Goal: Task Accomplishment & Management: Use online tool/utility

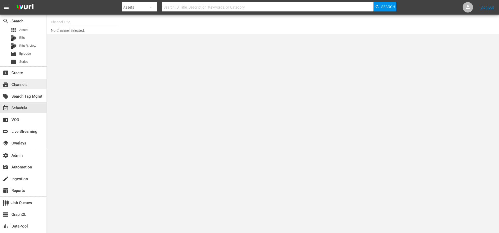
click at [27, 81] on div "subscriptions Channels" at bounding box center [23, 84] width 47 height 10
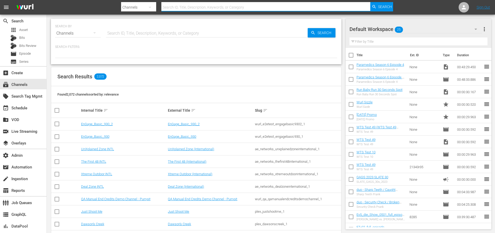
click at [183, 8] on input "text" at bounding box center [265, 7] width 209 height 12
type input "msg"
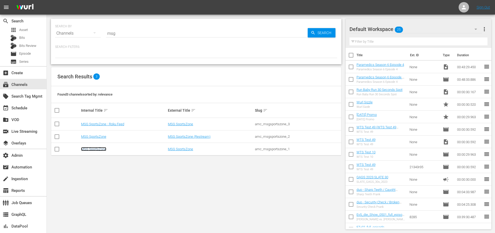
click at [98, 149] on link "MSG SportsZone" at bounding box center [93, 149] width 25 height 4
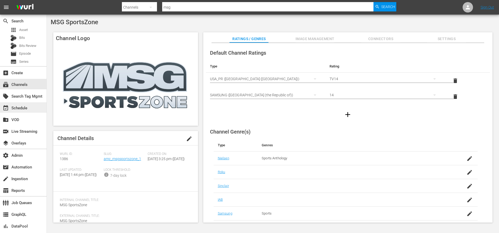
click at [25, 106] on div "event_available Schedule" at bounding box center [14, 107] width 29 height 5
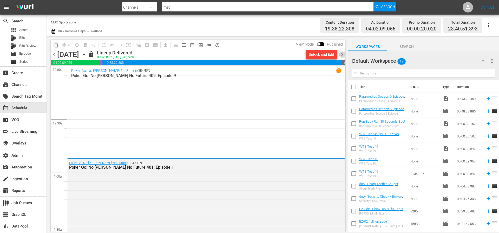
click at [343, 55] on span "chevron_right" at bounding box center [342, 54] width 6 height 6
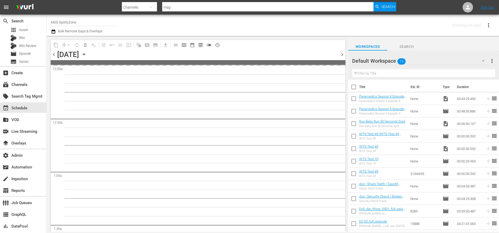
click at [343, 55] on span "chevron_right" at bounding box center [342, 54] width 6 height 6
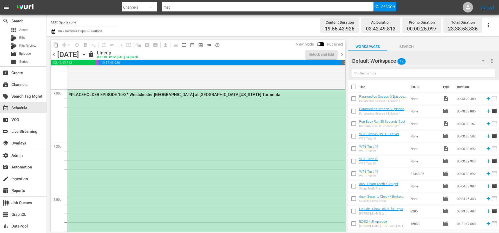
scroll to position [2008, 0]
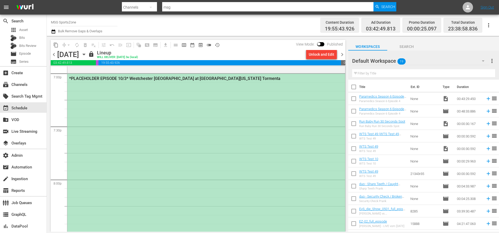
click at [268, 100] on div "*PLACEHOLDER EPISODE 10/3* Westchester [GEOGRAPHIC_DATA] at [GEOGRAPHIC_DATA][U…" at bounding box center [206, 232] width 278 height 317
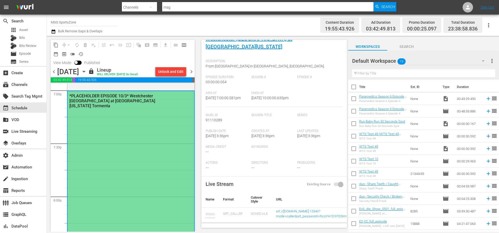
scroll to position [0, 0]
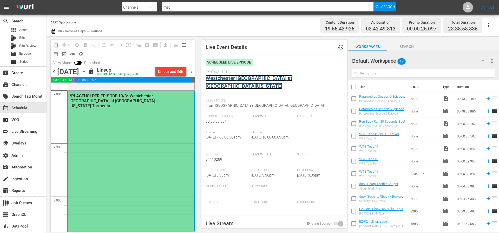
click at [277, 78] on link "Westchester [GEOGRAPHIC_DATA] at [GEOGRAPHIC_DATA][US_STATE]" at bounding box center [249, 82] width 87 height 14
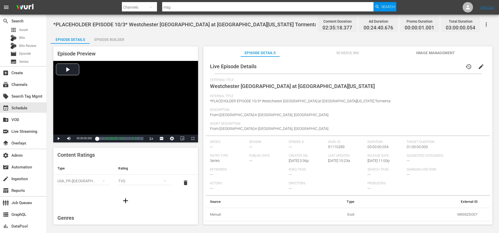
click at [348, 56] on span "Scheduling" at bounding box center [347, 53] width 39 height 6
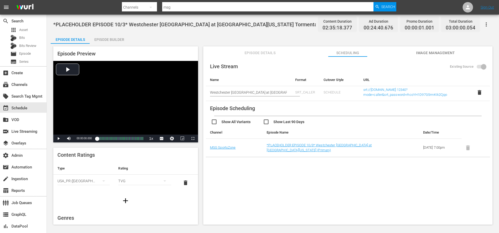
click at [255, 53] on span "Episode Details" at bounding box center [260, 53] width 39 height 6
